Goal: Task Accomplishment & Management: Manage account settings

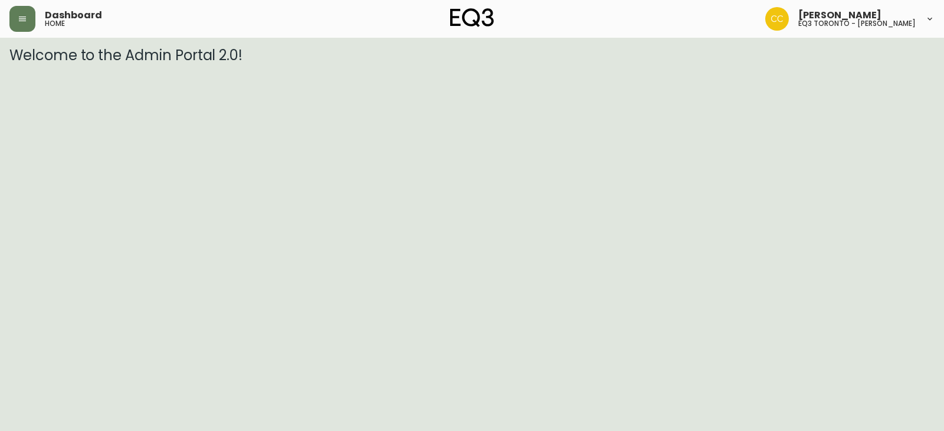
click at [0, 18] on header "Dashboard home [PERSON_NAME] eq3 toronto - [PERSON_NAME]" at bounding box center [472, 19] width 944 height 38
click at [10, 16] on button "button" at bounding box center [22, 19] width 26 height 26
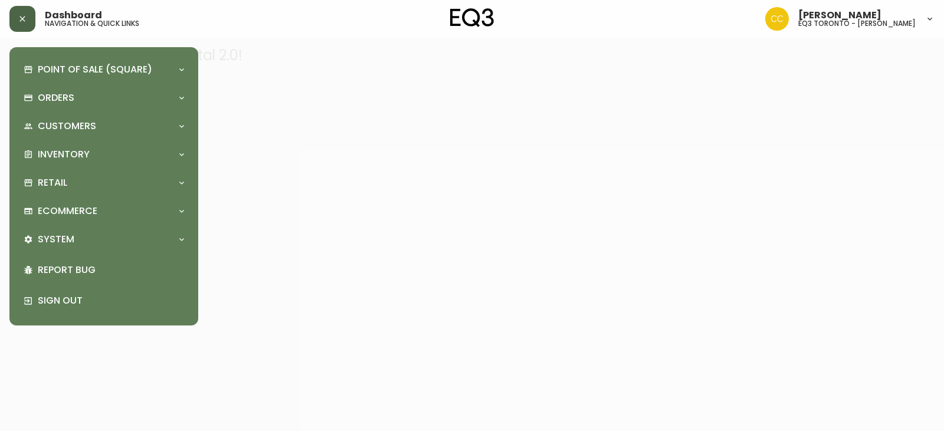
click at [32, 22] on button "button" at bounding box center [22, 19] width 26 height 26
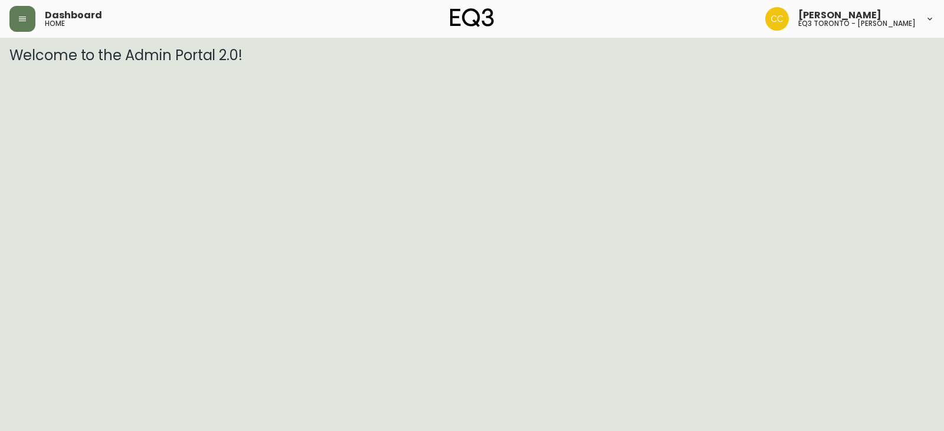
click at [35, 16] on div "Dashboard home" at bounding box center [163, 19] width 309 height 26
click at [29, 24] on button "button" at bounding box center [22, 19] width 26 height 26
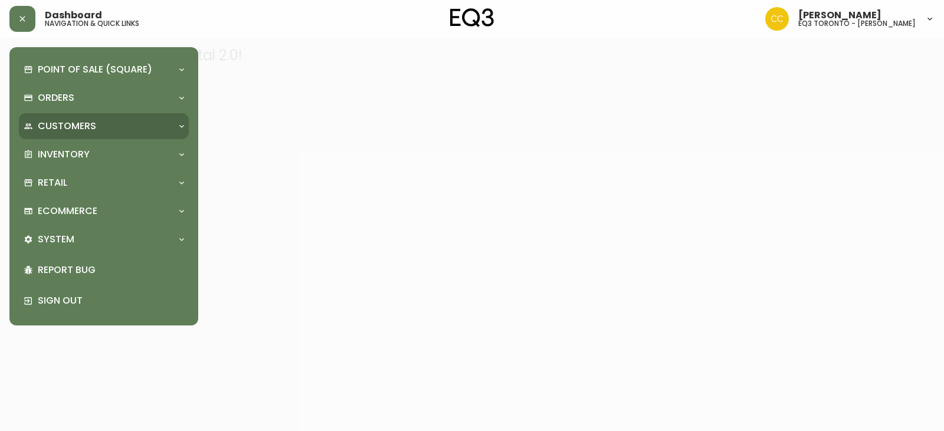
click at [95, 123] on div "Customers" at bounding box center [98, 126] width 149 height 13
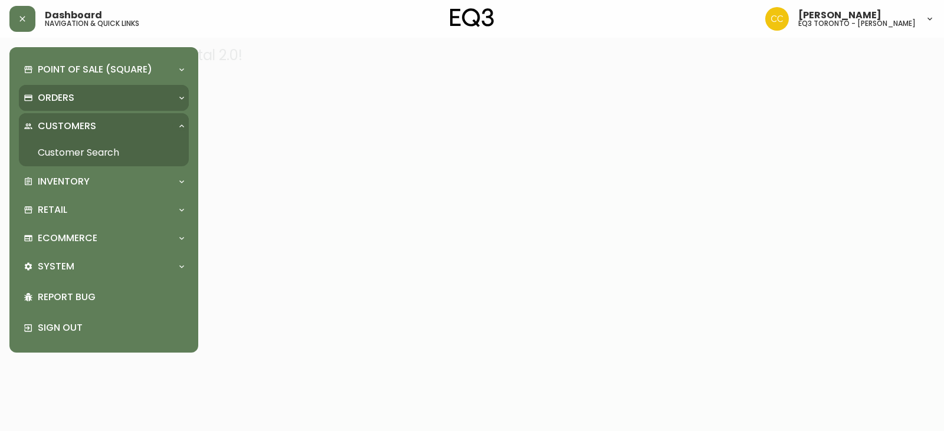
click at [87, 94] on div "Orders" at bounding box center [98, 97] width 149 height 13
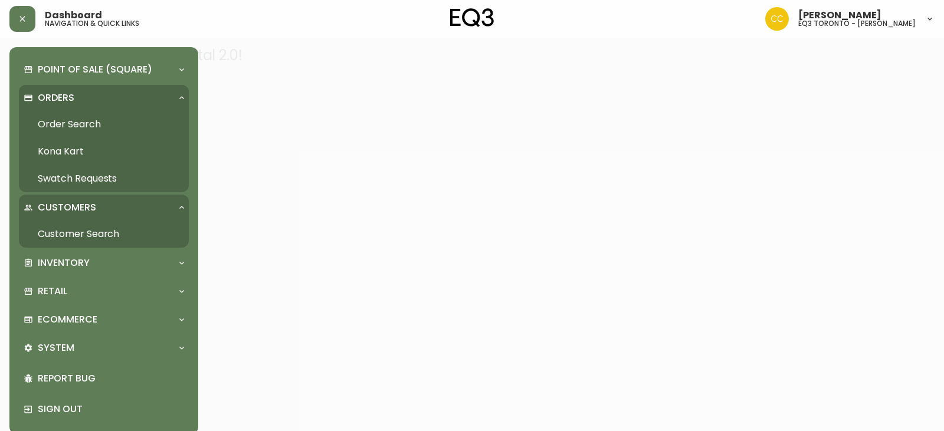
click at [83, 125] on link "Order Search" at bounding box center [104, 124] width 170 height 27
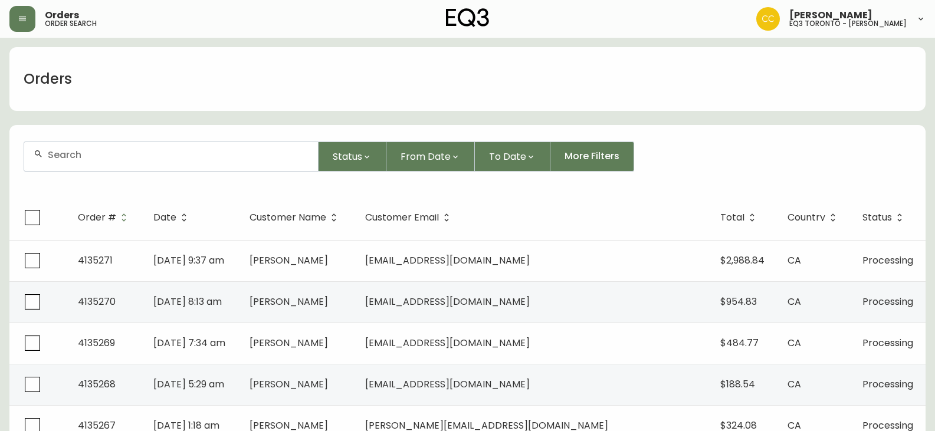
click at [134, 152] on input "text" at bounding box center [178, 154] width 261 height 11
paste input "[DOMAIN_NAME][EMAIL_ADDRESS][DOMAIN_NAME]"
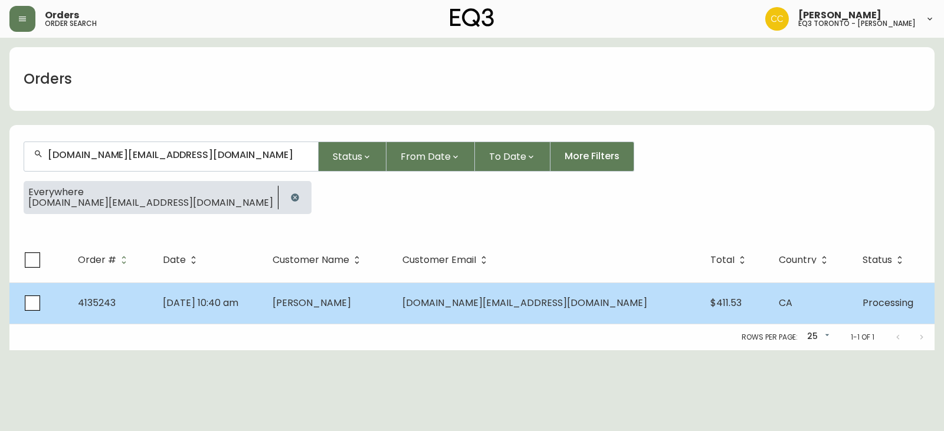
type input "[DOMAIN_NAME][EMAIL_ADDRESS][DOMAIN_NAME]"
click at [485, 311] on td "[DOMAIN_NAME][EMAIL_ADDRESS][DOMAIN_NAME]" at bounding box center [547, 303] width 308 height 41
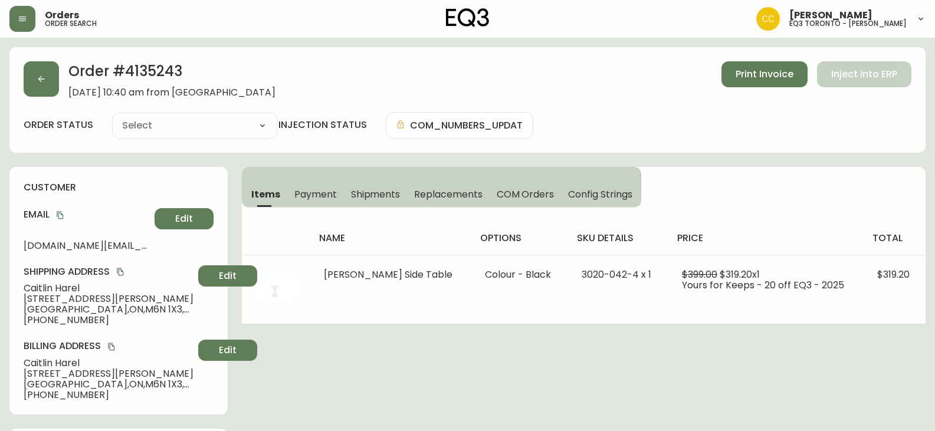
type input "Processing"
select select "PROCESSING"
drag, startPoint x: 24, startPoint y: 241, endPoint x: 199, endPoint y: 244, distance: 174.6
click at [199, 244] on div "Email [DOMAIN_NAME][EMAIL_ADDRESS][DOMAIN_NAME] Edit" at bounding box center [119, 229] width 190 height 42
click at [53, 284] on span "[PERSON_NAME]" at bounding box center [109, 288] width 170 height 11
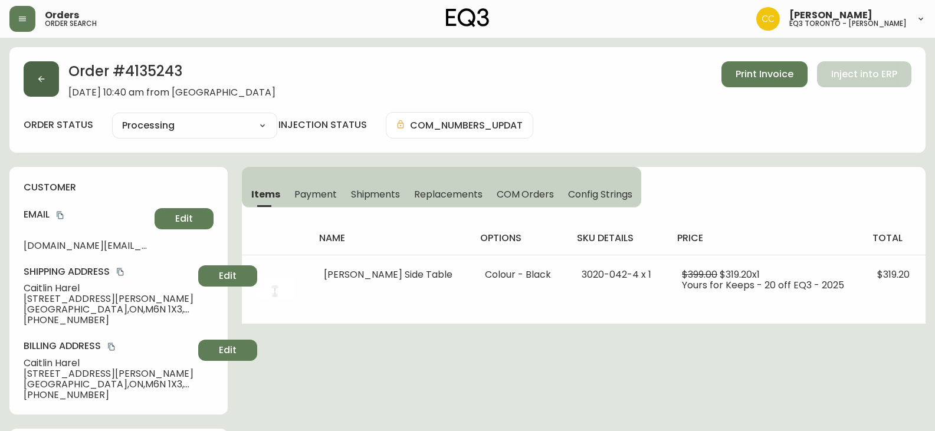
click at [56, 87] on button "button" at bounding box center [41, 78] width 35 height 35
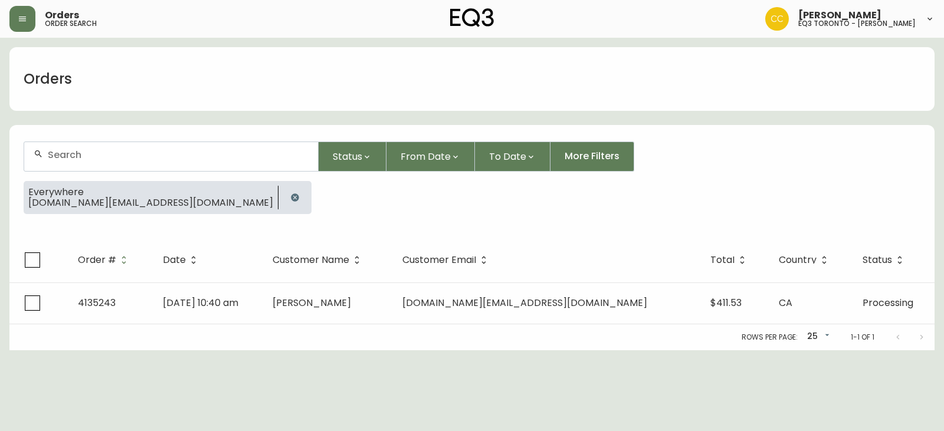
click at [123, 149] on div at bounding box center [171, 156] width 294 height 29
click at [291, 198] on icon "button" at bounding box center [295, 197] width 8 height 8
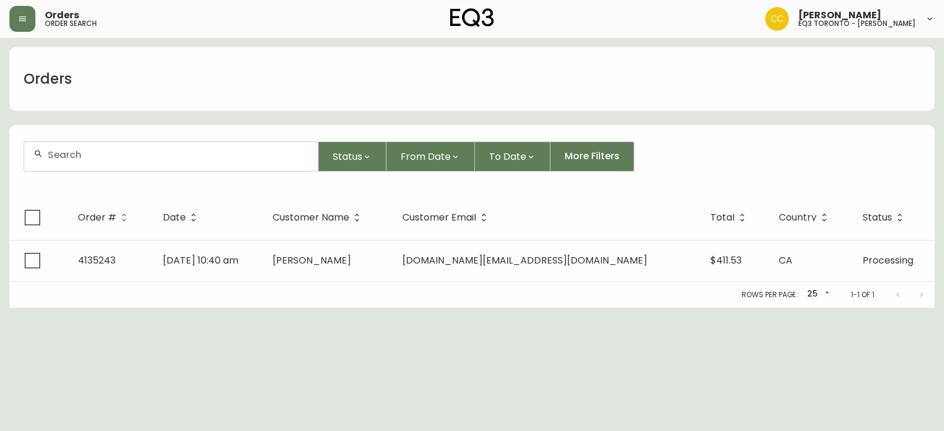
click at [101, 153] on input "text" at bounding box center [178, 154] width 261 height 11
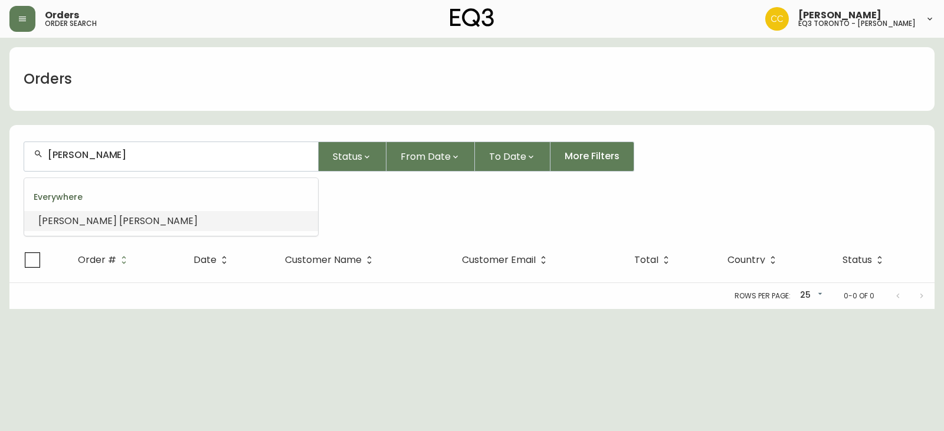
click at [126, 156] on input "[PERSON_NAME]" at bounding box center [178, 154] width 261 height 11
type input "[PERSON_NAME]"
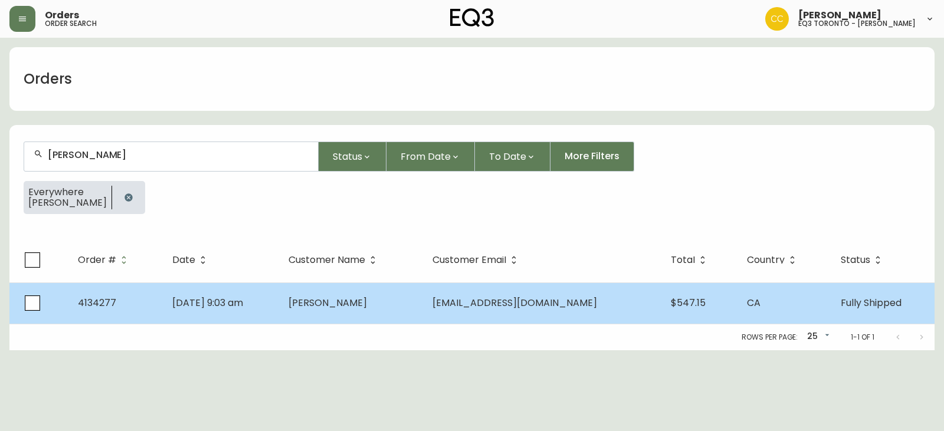
type input "[PERSON_NAME]"
click at [328, 305] on span "[PERSON_NAME]" at bounding box center [327, 303] width 78 height 14
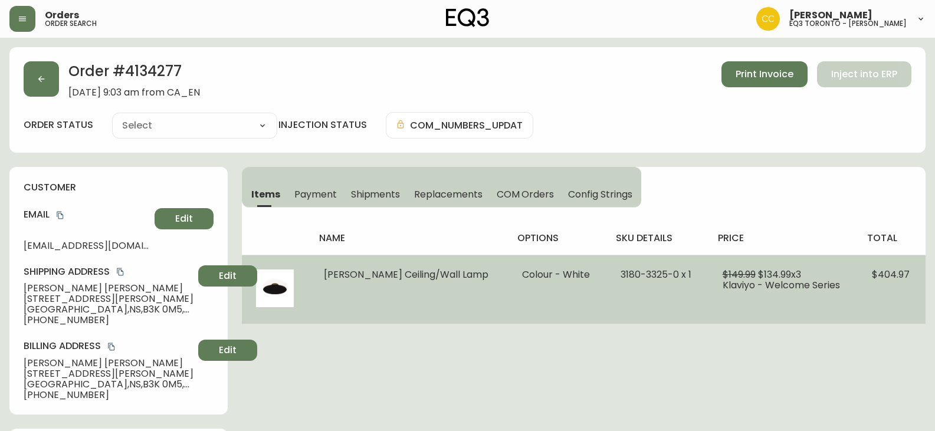
type input "Fully Shipped"
select select "FULLY_SHIPPED"
